Goal: Task Accomplishment & Management: Use online tool/utility

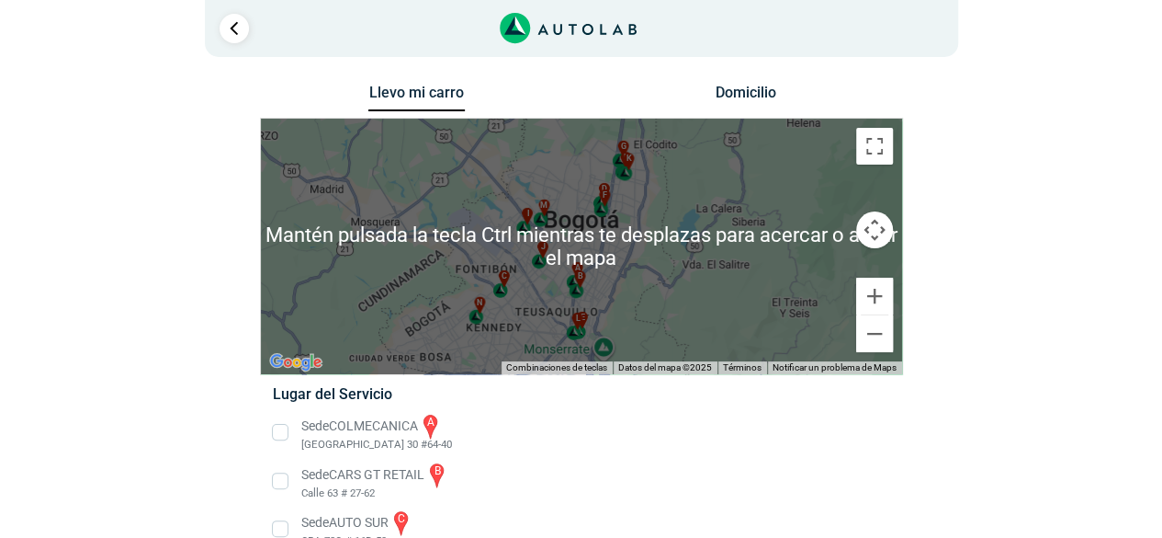
click at [552, 276] on div "a b c d e f g" at bounding box center [581, 246] width 641 height 255
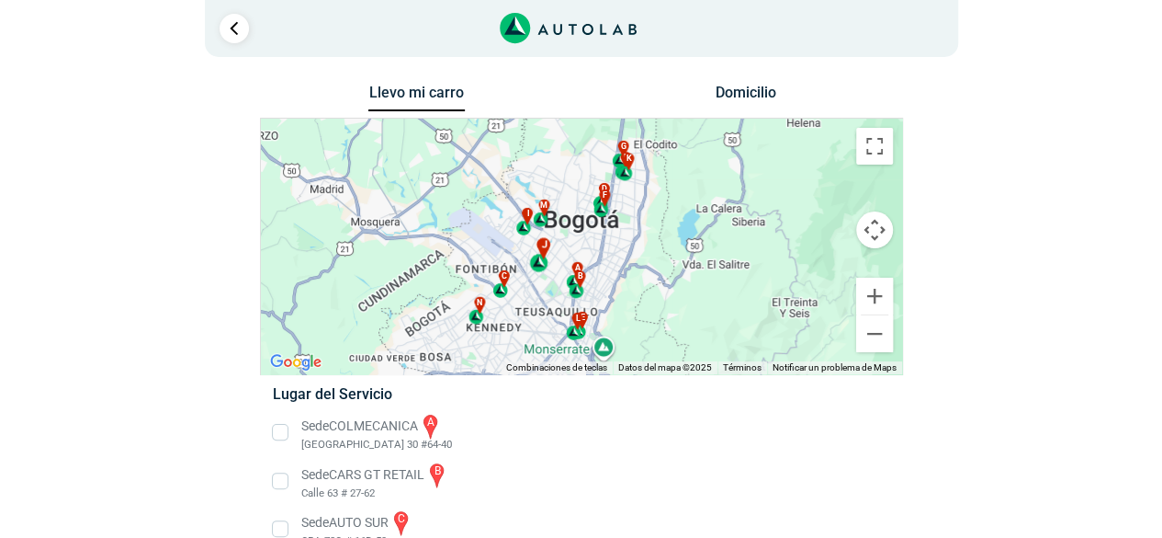
click at [542, 267] on div "j" at bounding box center [539, 254] width 21 height 35
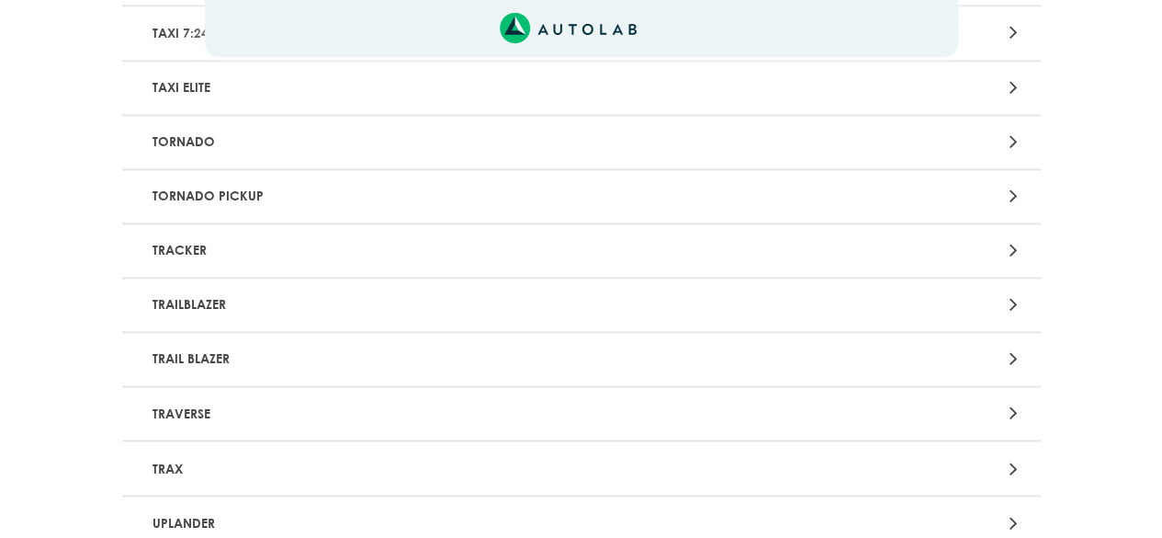
scroll to position [368, 0]
